Goal: Find specific page/section: Find specific page/section

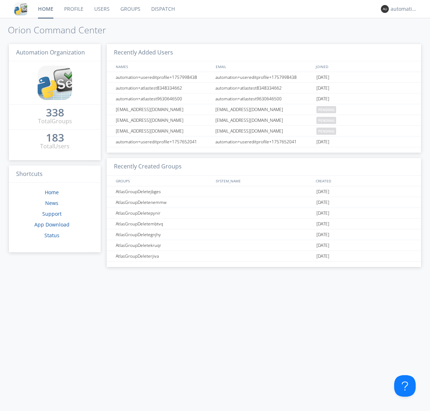
click at [162, 9] on link "Dispatch" at bounding box center [163, 9] width 34 height 18
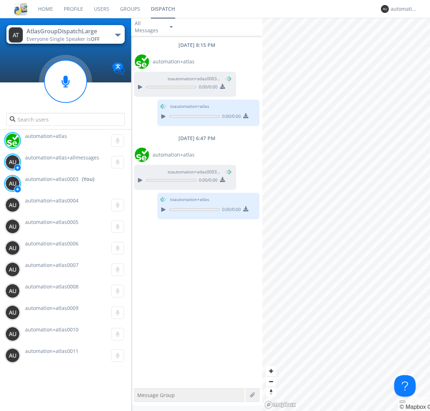
click at [118, 35] on div "button" at bounding box center [118, 35] width 6 height 3
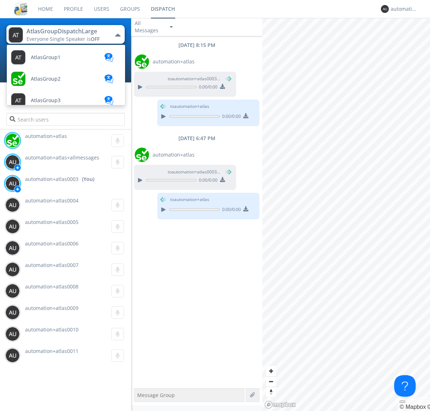
click at [54, 334] on span "AtlasGroupDispatch" at bounding box center [55, 336] width 48 height 5
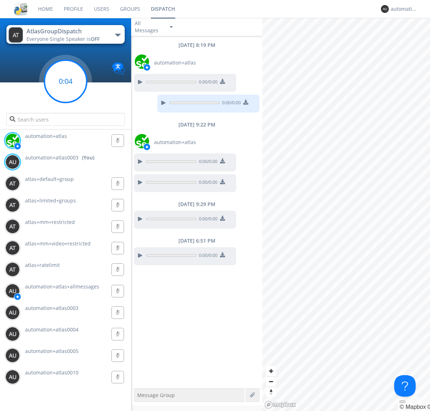
click at [66, 81] on g at bounding box center [65, 81] width 42 height 42
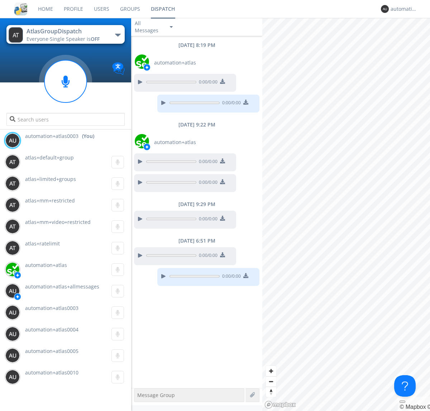
click at [118, 35] on div "button" at bounding box center [118, 35] width 6 height 3
click at [0, 0] on span "AtlasGroupDispatch2" at bounding box center [0, 0] width 0 height 0
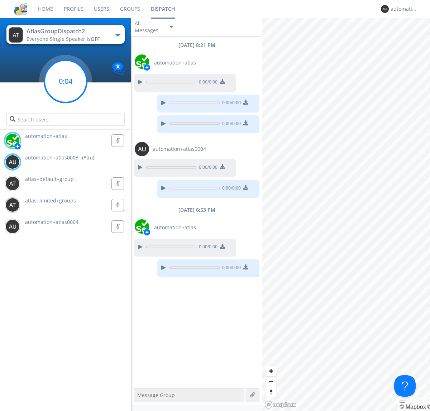
click at [66, 81] on g at bounding box center [65, 81] width 42 height 42
